Goal: Task Accomplishment & Management: Manage account settings

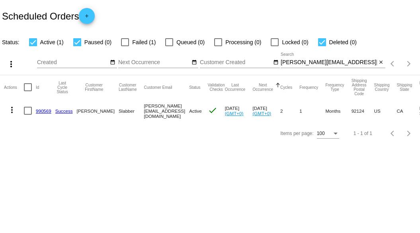
click at [351, 62] on input "[PERSON_NAME][EMAIL_ADDRESS][DOMAIN_NAME]" at bounding box center [328, 62] width 96 height 6
paste input "ahagio@ao"
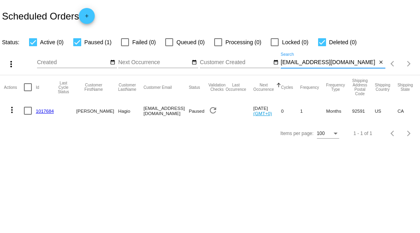
type input "[EMAIL_ADDRESS][DOMAIN_NAME]"
click at [12, 110] on mat-icon "more_vert" at bounding box center [12, 110] width 10 height 10
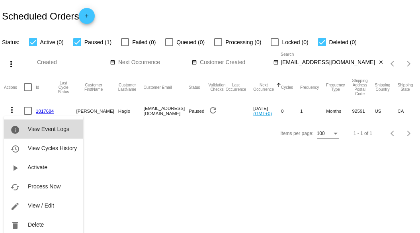
click at [55, 132] on span "View Event Logs" at bounding box center [48, 129] width 41 height 6
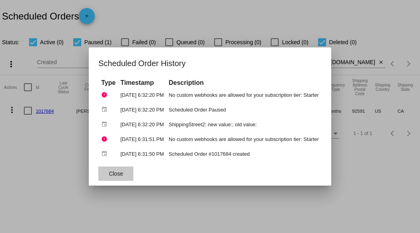
click at [123, 173] on button "Close" at bounding box center [115, 173] width 35 height 14
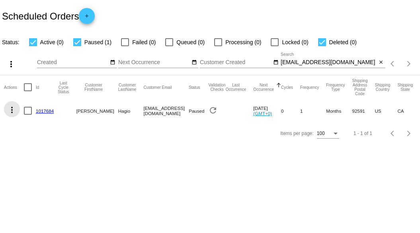
click at [11, 109] on mat-icon "more_vert" at bounding box center [12, 110] width 10 height 10
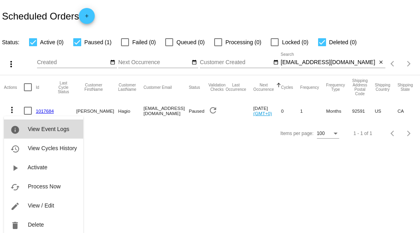
click at [52, 130] on span "View Event Logs" at bounding box center [48, 129] width 41 height 6
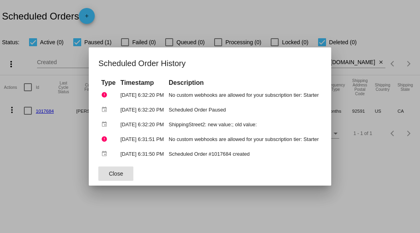
click at [117, 170] on button "Close" at bounding box center [115, 173] width 35 height 14
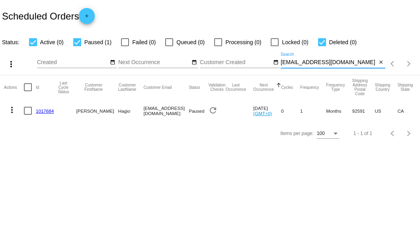
click at [332, 59] on input "[EMAIL_ADDRESS][DOMAIN_NAME]" at bounding box center [328, 62] width 96 height 6
paste input "AnneHagio@gmai"
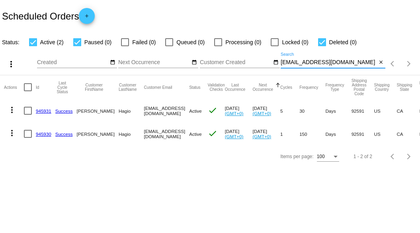
click at [13, 111] on mat-icon "more_vert" at bounding box center [12, 110] width 10 height 10
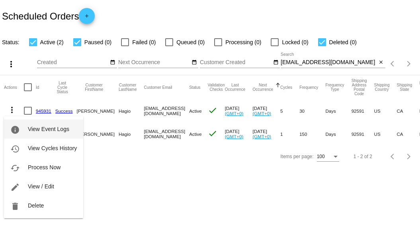
click at [44, 130] on span "View Event Logs" at bounding box center [48, 129] width 41 height 6
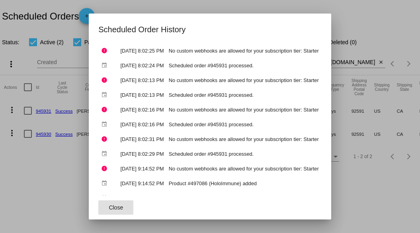
scroll to position [51, 0]
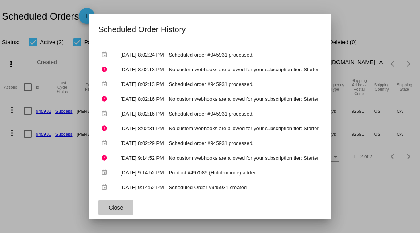
click at [109, 210] on span "Close" at bounding box center [116, 207] width 14 height 6
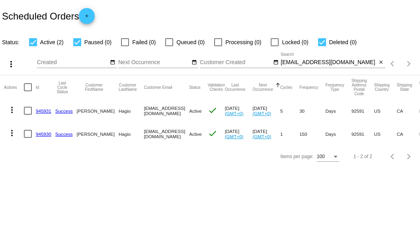
click at [11, 134] on mat-icon "more_vert" at bounding box center [12, 133] width 10 height 10
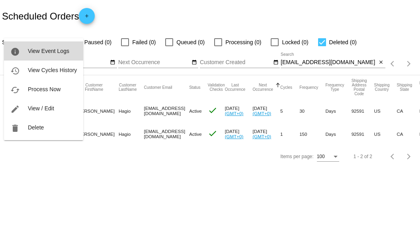
click at [41, 47] on button "info View Event Logs" at bounding box center [43, 50] width 79 height 19
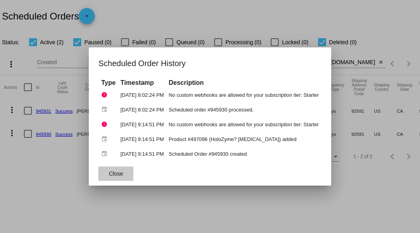
click at [121, 173] on button "Close" at bounding box center [115, 173] width 35 height 14
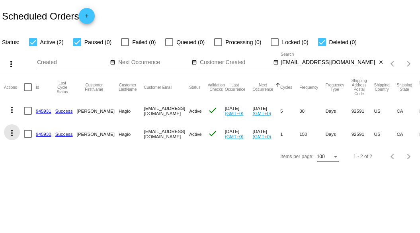
click at [12, 135] on mat-icon "more_vert" at bounding box center [12, 133] width 10 height 10
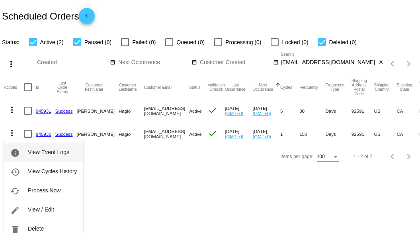
click at [64, 151] on span "View Event Logs" at bounding box center [48, 152] width 41 height 6
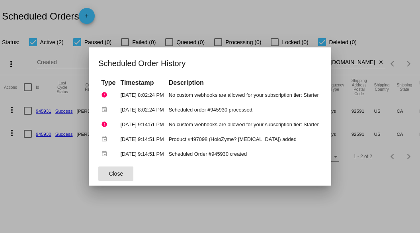
click at [111, 173] on span "Close" at bounding box center [116, 173] width 14 height 6
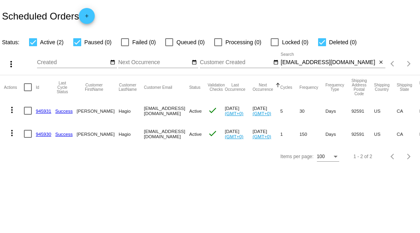
click at [341, 61] on input "[EMAIL_ADDRESS][DOMAIN_NAME]" at bounding box center [328, 62] width 96 height 6
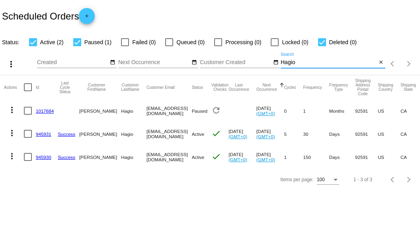
type input "Hagio"
click at [14, 109] on mat-icon "more_vert" at bounding box center [12, 110] width 10 height 10
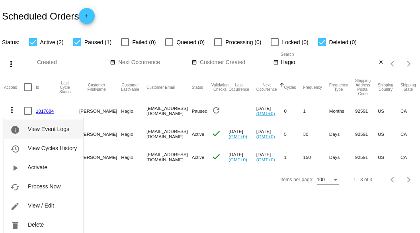
click at [57, 131] on span "View Event Logs" at bounding box center [48, 129] width 41 height 6
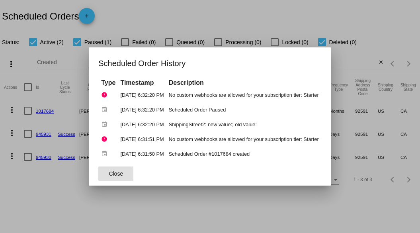
click at [123, 171] on button "Close" at bounding box center [115, 173] width 35 height 14
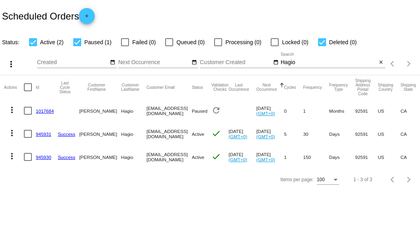
click at [43, 135] on link "945931" at bounding box center [44, 133] width 16 height 5
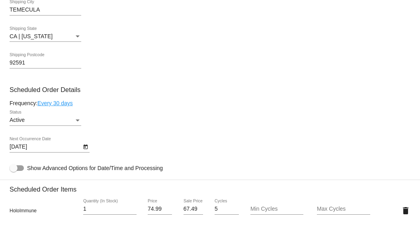
scroll to position [398, 0]
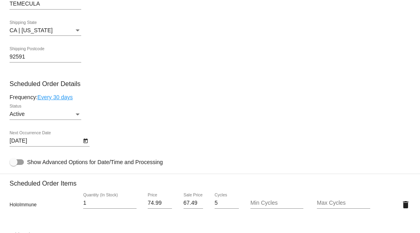
click at [73, 114] on div "Active" at bounding box center [42, 114] width 64 height 6
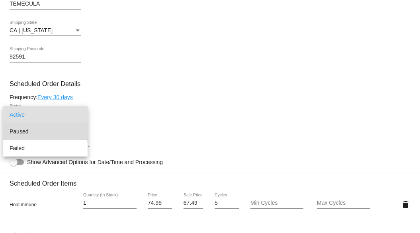
click at [64, 129] on span "Paused" at bounding box center [46, 131] width 72 height 17
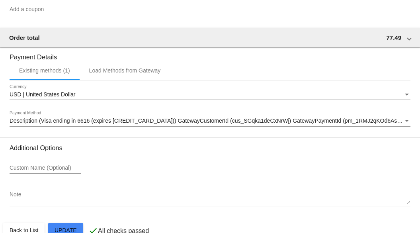
scroll to position [748, 0]
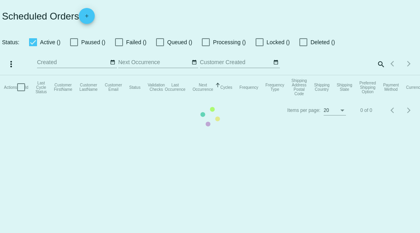
checkbox input "true"
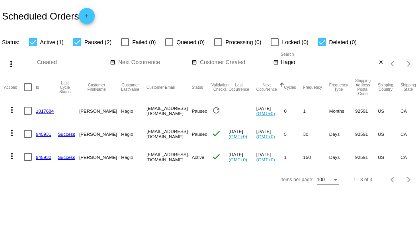
click at [41, 157] on link "945930" at bounding box center [44, 156] width 16 height 5
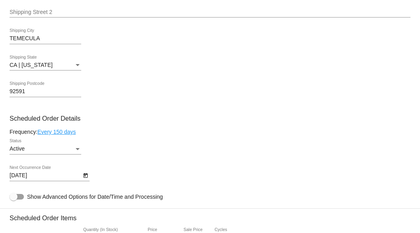
scroll to position [351, 0]
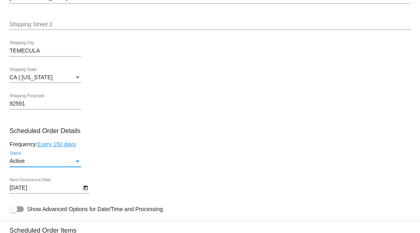
click at [44, 162] on div "Active" at bounding box center [42, 161] width 64 height 6
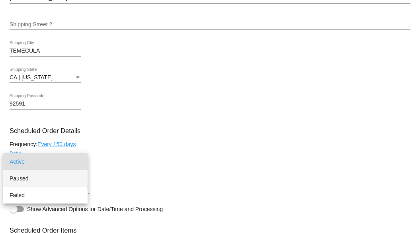
click at [47, 174] on span "Paused" at bounding box center [46, 178] width 72 height 17
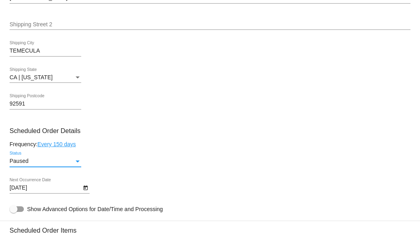
click at [163, 169] on div "Paused Status" at bounding box center [210, 162] width 400 height 23
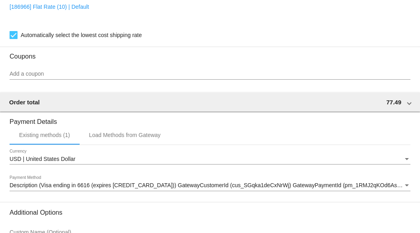
scroll to position [748, 0]
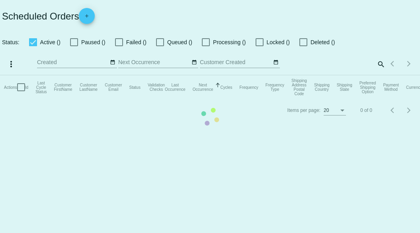
checkbox input "true"
